Goal: Navigation & Orientation: Find specific page/section

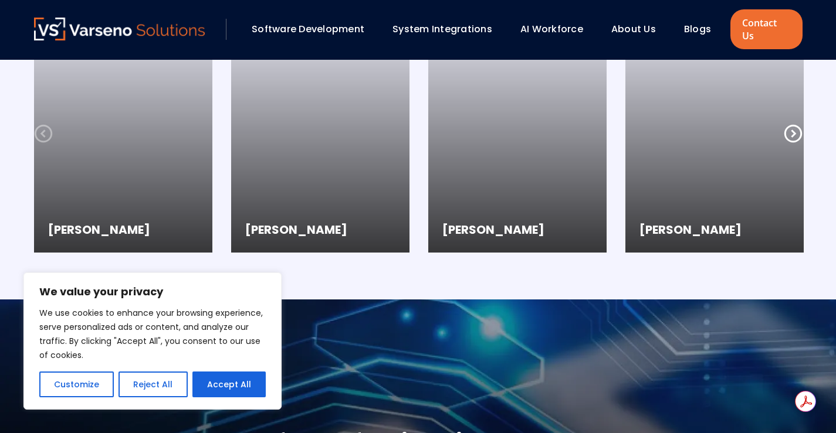
scroll to position [3089, 0]
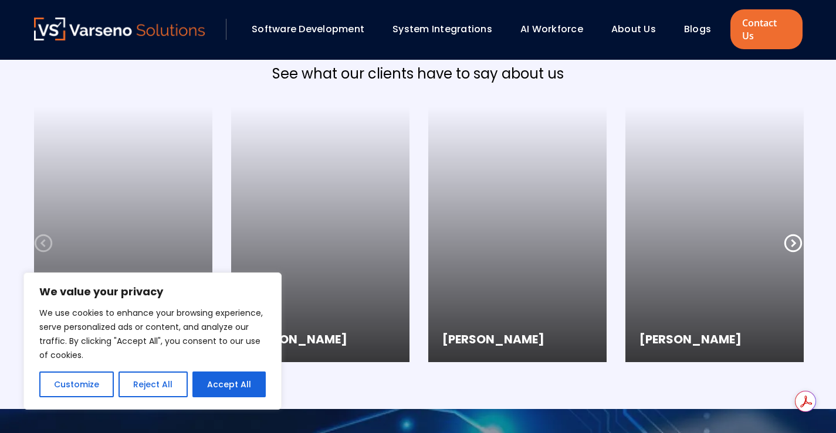
click at [790, 234] on icon at bounding box center [792, 243] width 19 height 19
click at [692, 22] on link "Blogs" at bounding box center [697, 28] width 27 height 13
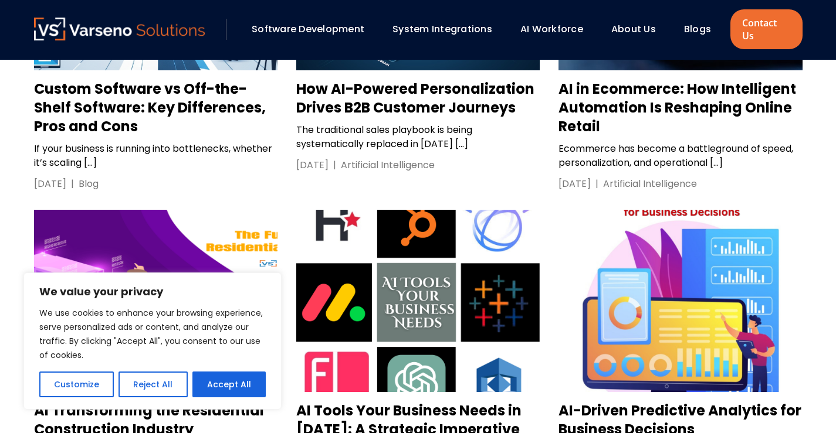
scroll to position [1876, 0]
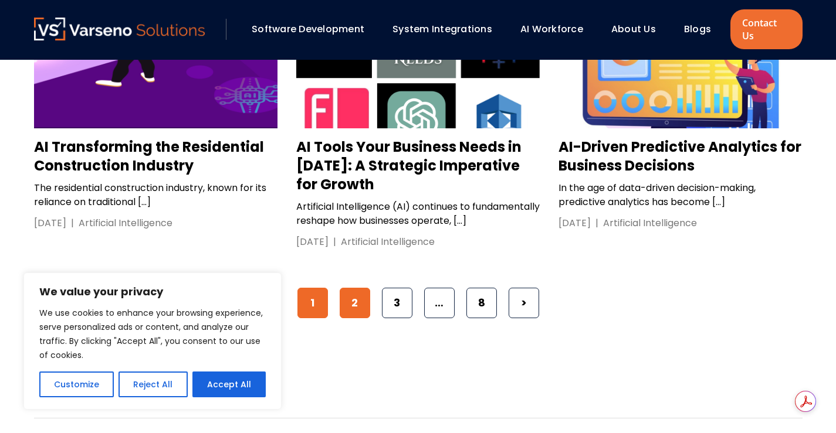
click at [361, 304] on link "2" at bounding box center [355, 303] width 30 height 30
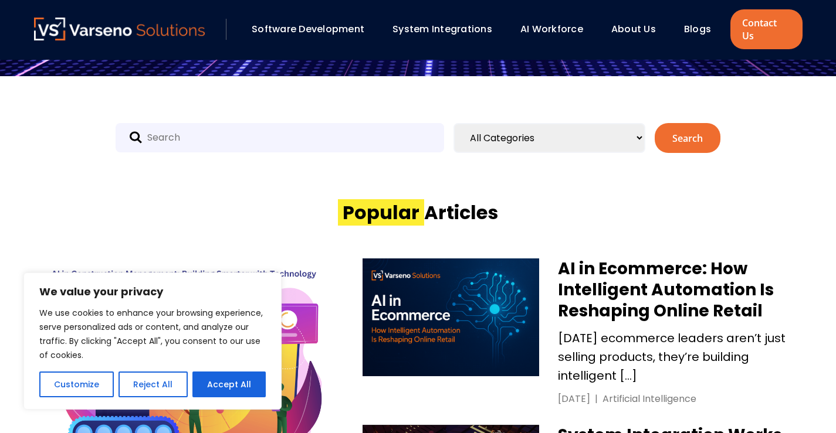
scroll to position [528, 0]
